Goal: Information Seeking & Learning: Learn about a topic

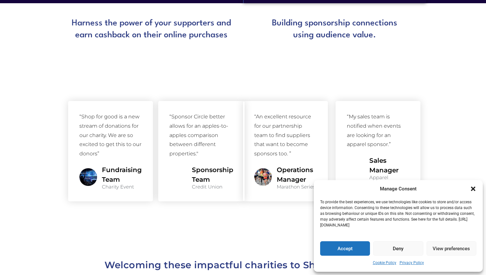
scroll to position [553, 0]
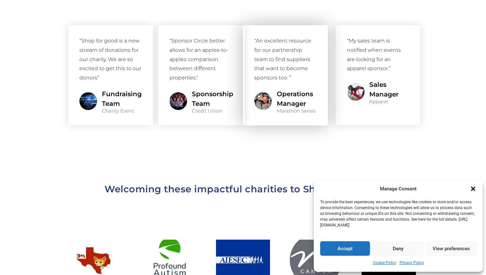
click at [263, 59] on div "“An excellent resource for our partnership team to find suppliers that want to …" at bounding box center [285, 59] width 62 height 46
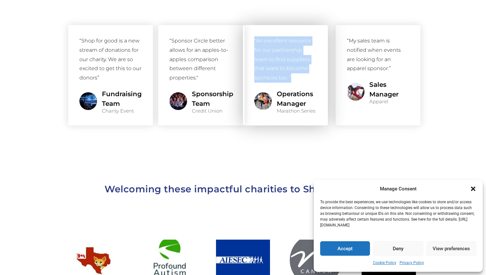
click at [263, 59] on div "“An excellent resource for our partnership team to find suppliers that want to …" at bounding box center [285, 59] width 62 height 46
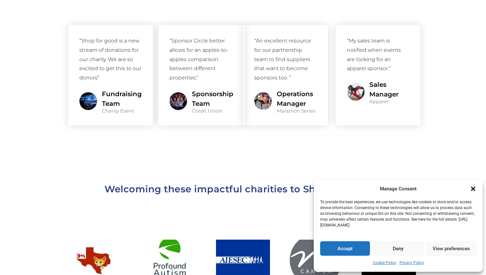
click at [264, 147] on section at bounding box center [243, 145] width 486 height 32
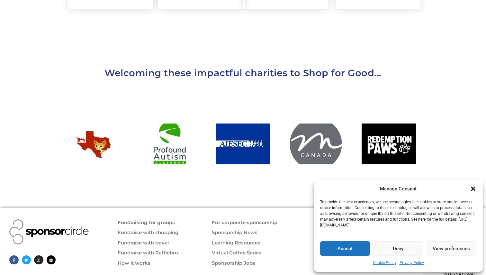
scroll to position [685, 0]
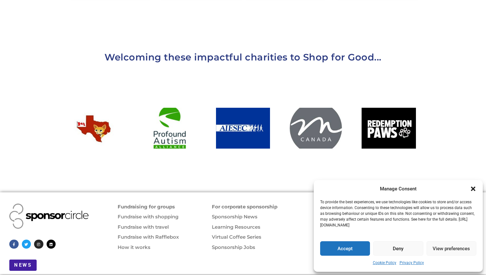
click at [225, 49] on h2 "Welcoming these impactful charities to Shop for Good..." at bounding box center [243, 57] width 367 height 16
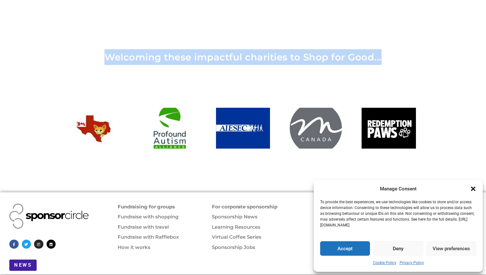
click at [225, 49] on h2 "Welcoming these impactful charities to Shop for Good..." at bounding box center [243, 57] width 367 height 16
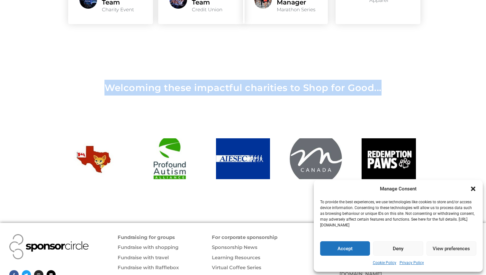
scroll to position [656, 0]
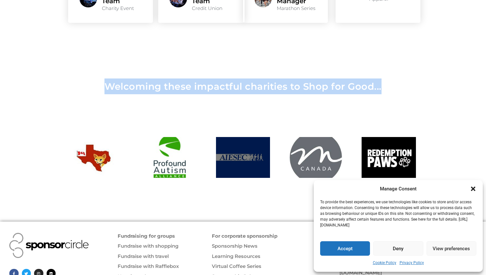
click at [228, 149] on div at bounding box center [243, 157] width 54 height 41
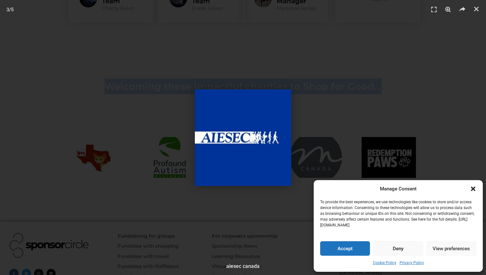
click at [341, 79] on div "3 / 5" at bounding box center [243, 138] width 441 height 230
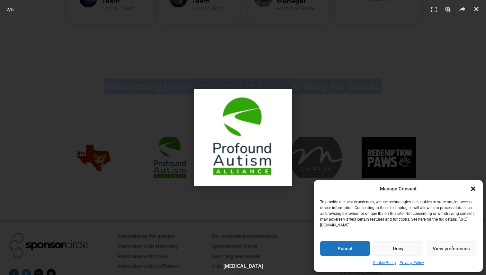
click at [241, 44] on div "2 / 5" at bounding box center [243, 138] width 441 height 230
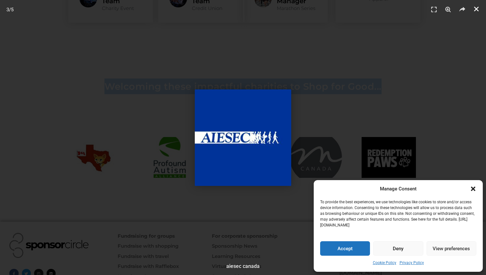
click at [481, 11] on link "Close (Esc)" at bounding box center [477, 9] width 10 height 10
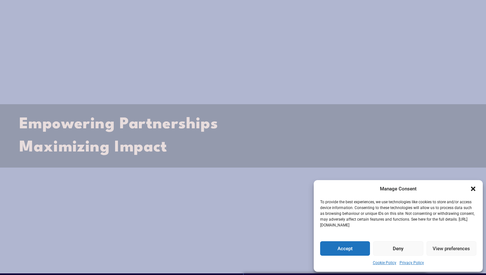
scroll to position [0, 0]
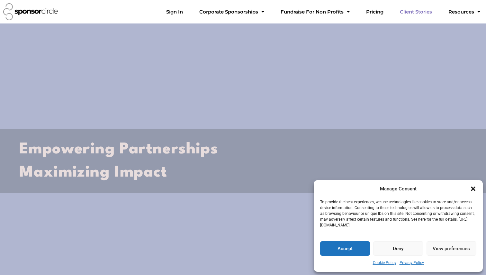
click at [427, 11] on link "Client Stories" at bounding box center [416, 11] width 42 height 13
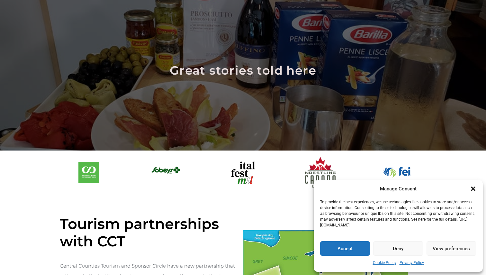
scroll to position [88, 0]
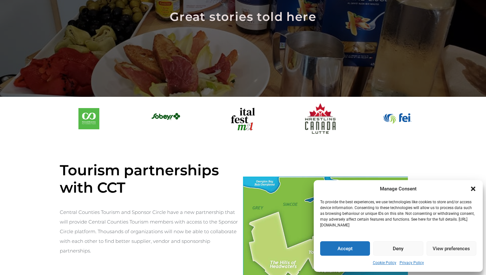
click at [340, 249] on button "Accept" at bounding box center [345, 248] width 50 height 14
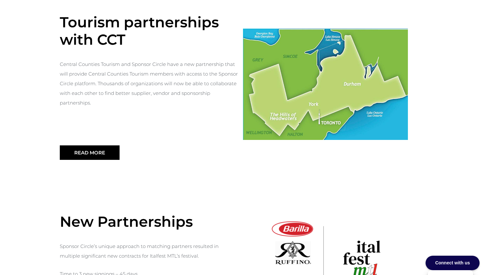
scroll to position [232, 0]
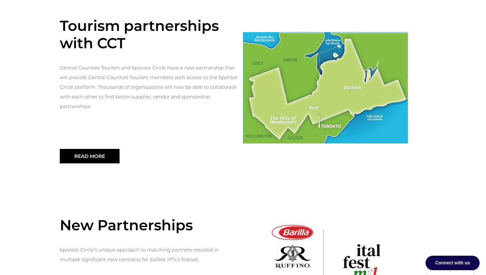
click at [72, 27] on h4 "Tourism partnerships with CCT" at bounding box center [151, 34] width 183 height 35
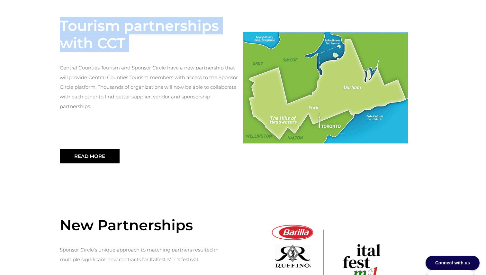
click at [72, 27] on h4 "Tourism partnerships with CCT" at bounding box center [151, 34] width 183 height 35
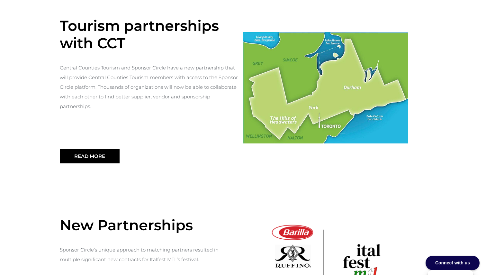
click at [94, 69] on p "Central Counties Tourism and Sponsor Circle have a new partnership that will pr…" at bounding box center [149, 87] width 179 height 48
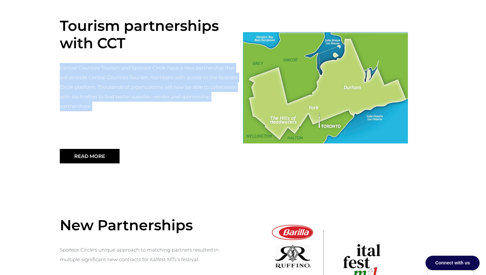
click at [94, 69] on p "Central Counties Tourism and Sponsor Circle have a new partnership that will pr…" at bounding box center [149, 87] width 179 height 48
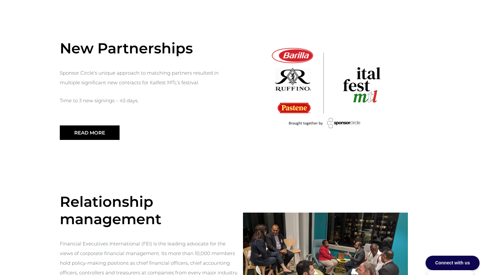
scroll to position [433, 0]
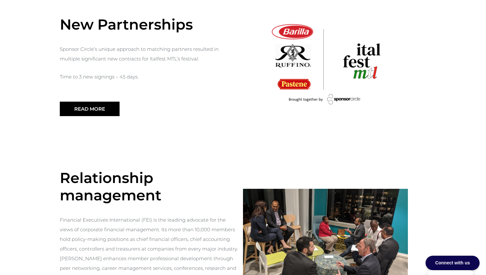
click at [63, 40] on div "Sponsor Circle’s unique approach to matching partners resulted in multiple sign…" at bounding box center [151, 61] width 183 height 42
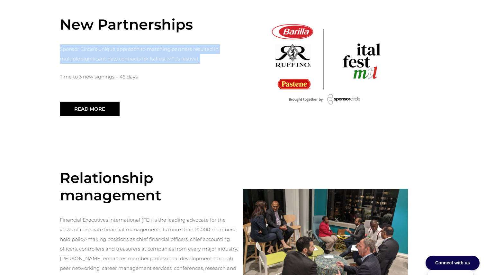
click at [63, 40] on div "Sponsor Circle’s unique approach to matching partners resulted in multiple sign…" at bounding box center [151, 61] width 183 height 42
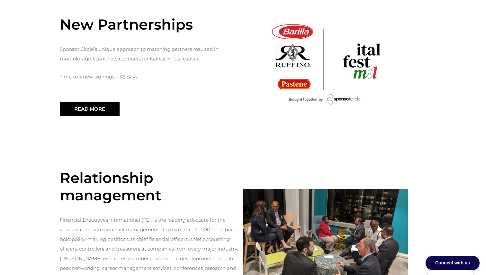
click at [26, 56] on div "Great stories told here Tourism partnerships with CCT Central Counties Tourism …" at bounding box center [243, 51] width 486 height 921
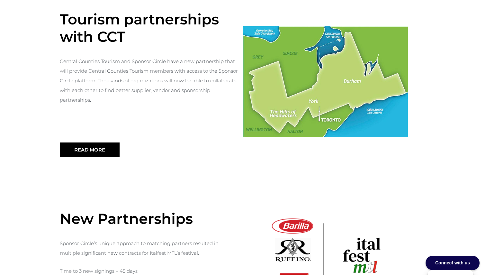
scroll to position [0, 0]
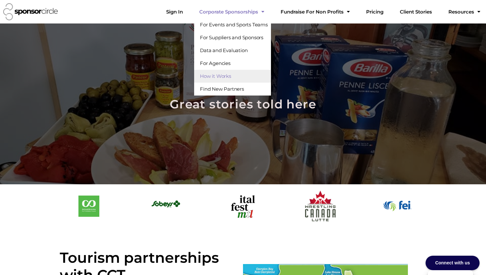
click at [256, 77] on link "How it Works" at bounding box center [232, 76] width 77 height 13
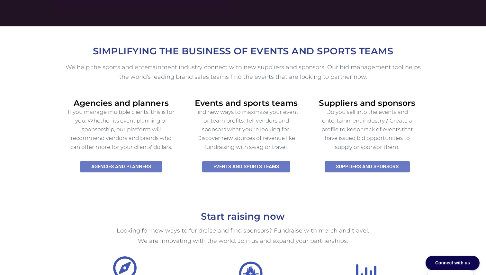
scroll to position [284, 0]
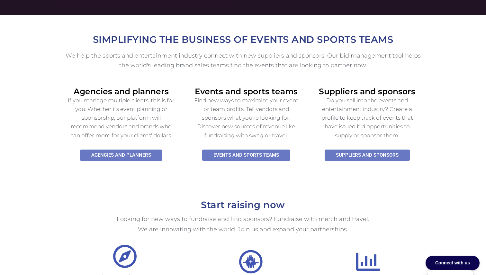
click at [277, 52] on h5 "We help the sports and entertainment industry connect with new suppliers and sp…" at bounding box center [243, 61] width 360 height 20
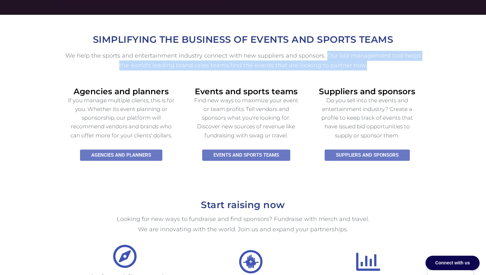
drag, startPoint x: 277, startPoint y: 52, endPoint x: 328, endPoint y: 67, distance: 52.6
click at [328, 67] on h5 "We help the sports and entertainment industry connect with new suppliers and sp…" at bounding box center [243, 61] width 360 height 20
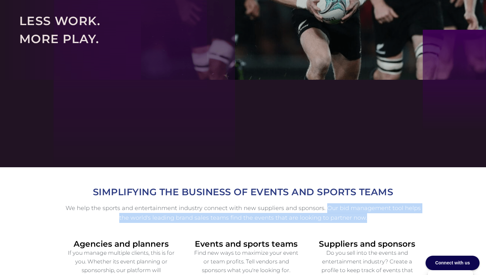
scroll to position [0, 0]
